Goal: Information Seeking & Learning: Check status

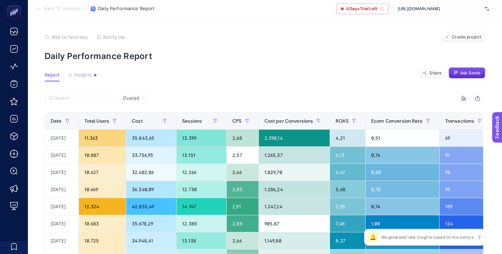
scroll to position [26, 0]
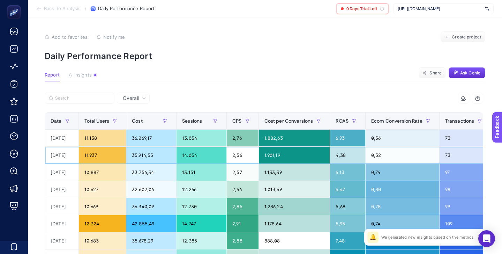
click at [353, 154] on div "4,38" at bounding box center [347, 155] width 35 height 17
click at [350, 138] on div "6,93" at bounding box center [347, 138] width 35 height 17
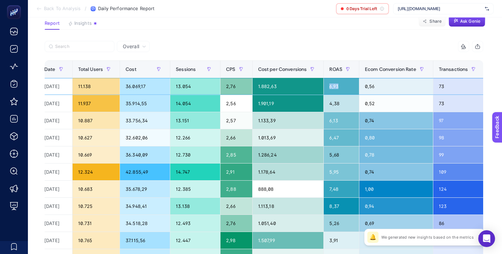
scroll to position [0, 6]
